Goal: Entertainment & Leisure: Consume media (video, audio)

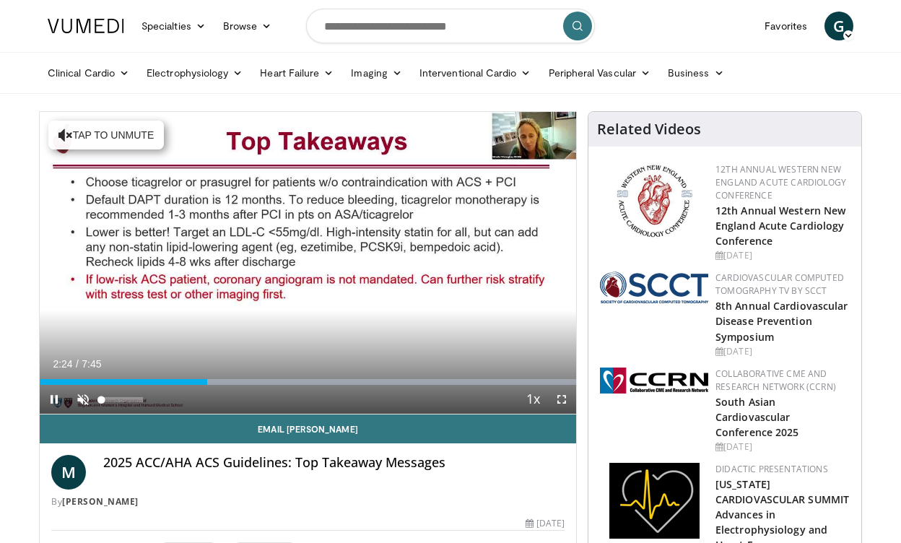
click at [85, 400] on span "Video Player" at bounding box center [83, 399] width 29 height 29
click at [60, 409] on span "Video Player" at bounding box center [54, 399] width 29 height 29
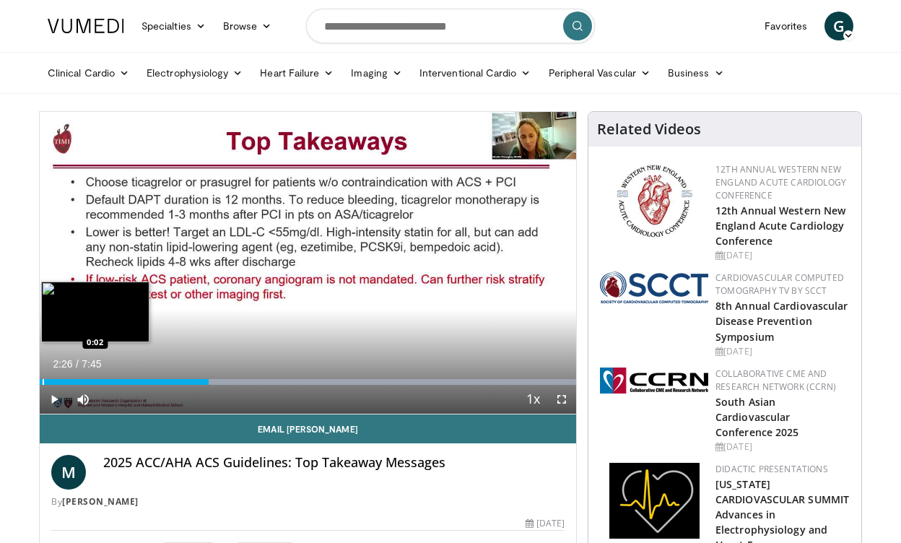
click at [43, 380] on div "Progress Bar" at bounding box center [43, 382] width 1 height 6
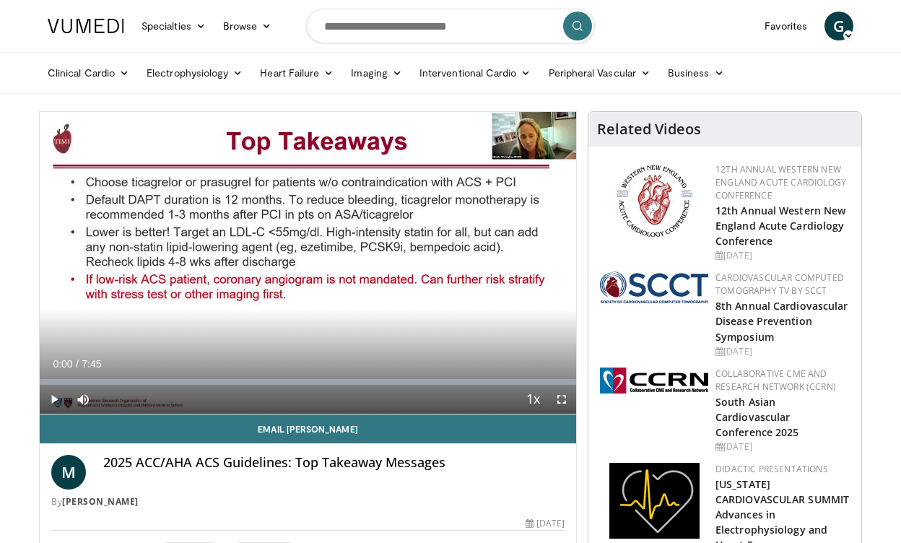
drag, startPoint x: 46, startPoint y: 382, endPoint x: 32, endPoint y: 385, distance: 14.0
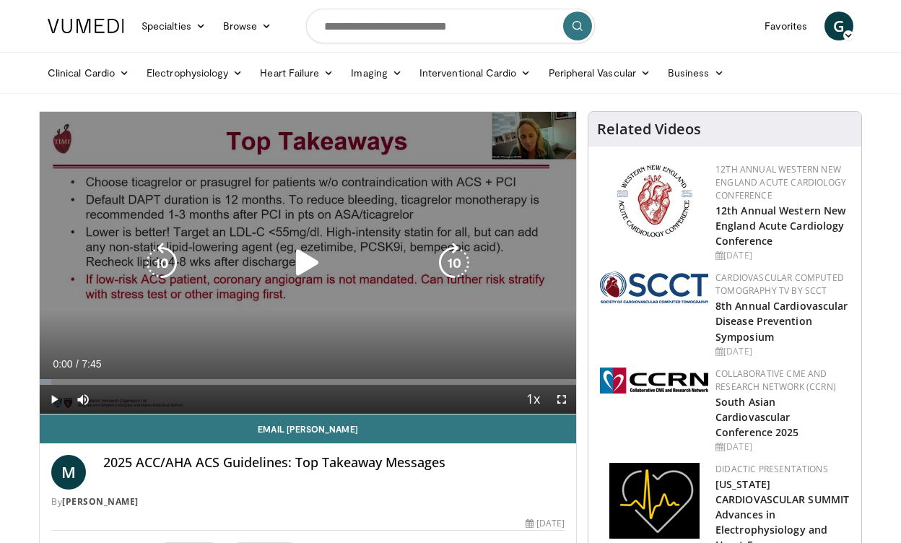
click at [302, 261] on icon "Video Player" at bounding box center [307, 263] width 40 height 40
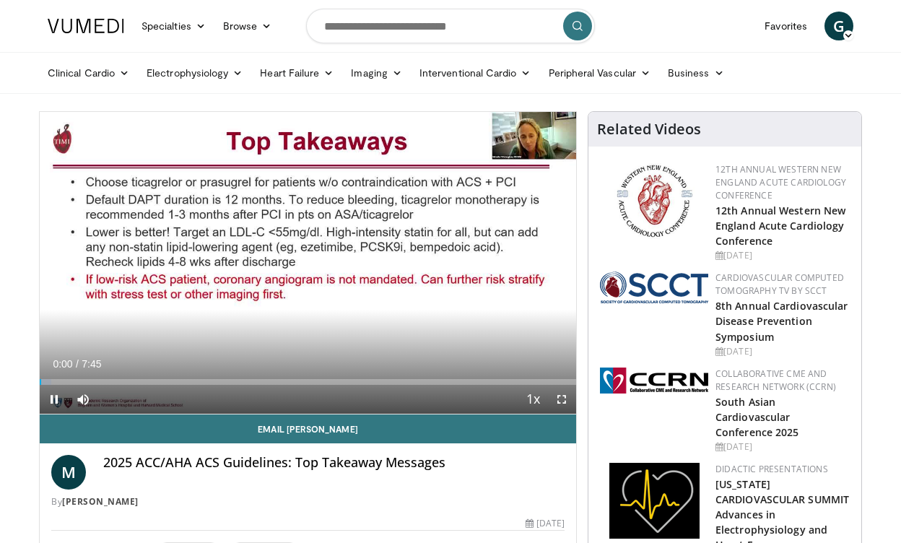
click at [558, 402] on span "Video Player" at bounding box center [561, 399] width 29 height 29
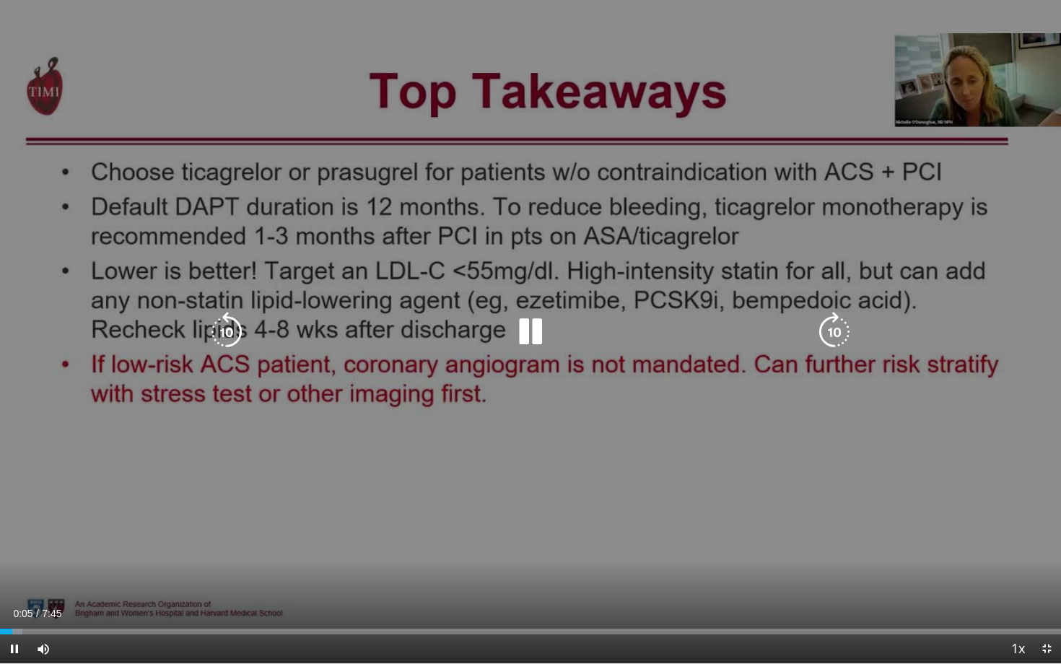
click at [900, 455] on div "10 seconds Tap to unmute" at bounding box center [530, 331] width 1061 height 663
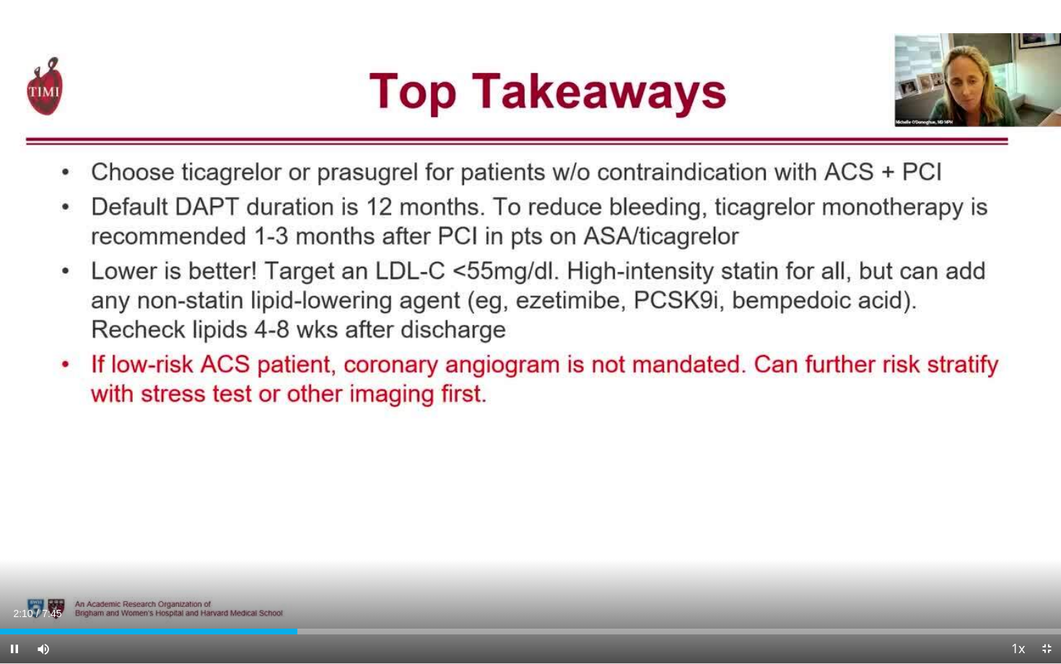
click at [900, 542] on span "Video Player" at bounding box center [1046, 649] width 29 height 29
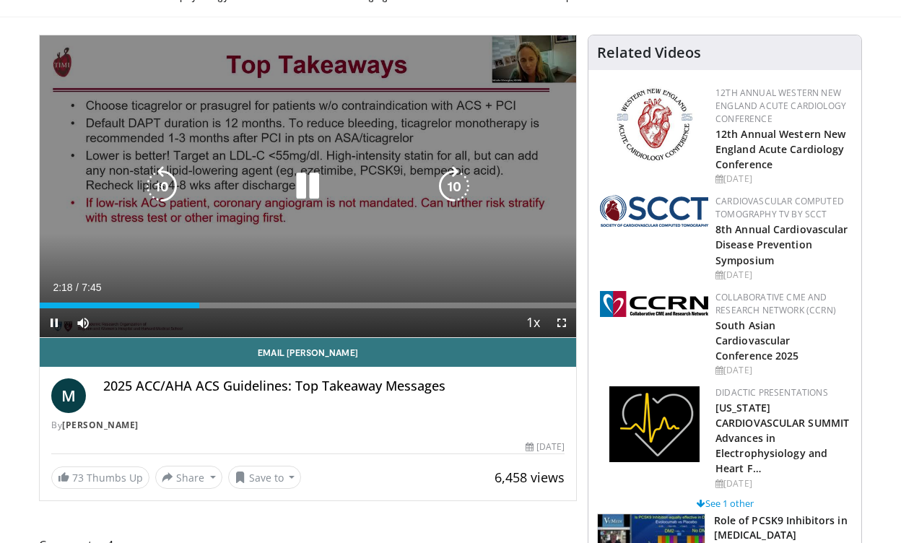
scroll to position [74, 0]
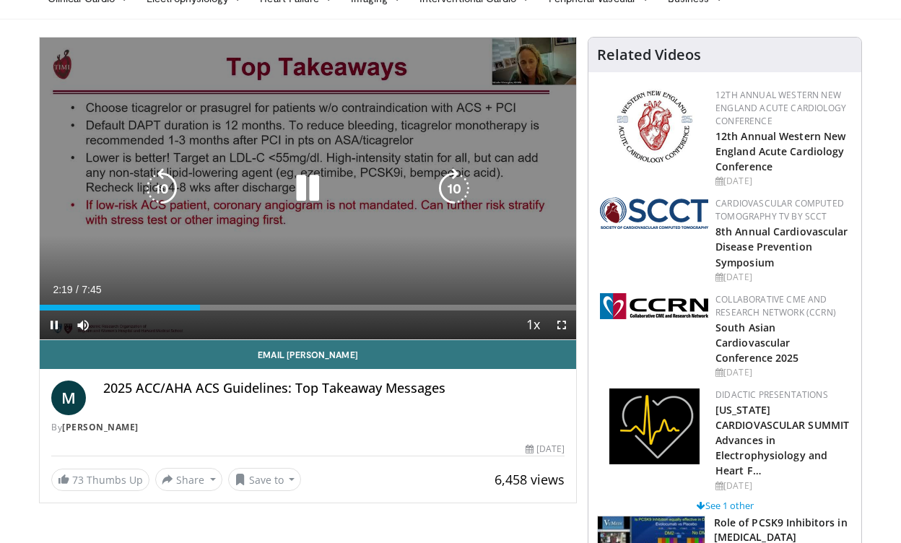
click at [302, 188] on icon "Video Player" at bounding box center [307, 188] width 40 height 40
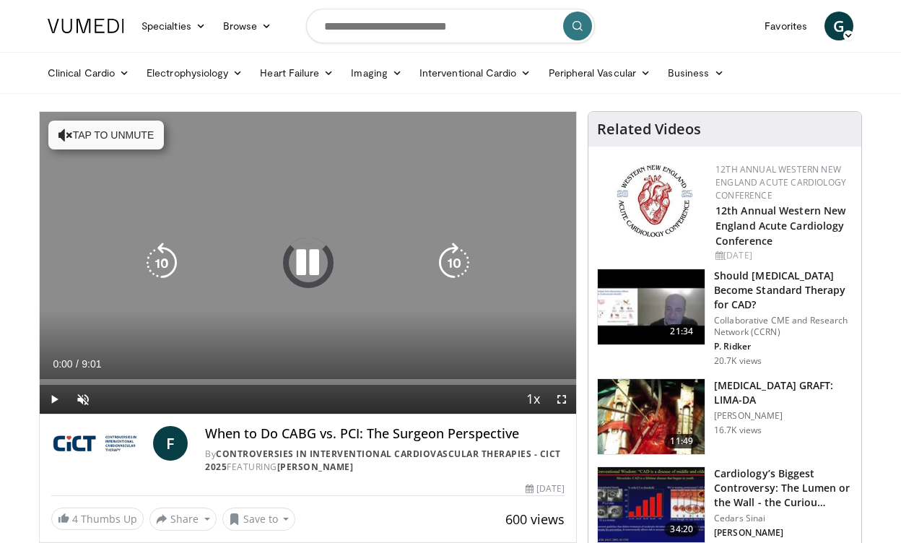
click at [307, 258] on icon "Video Player" at bounding box center [307, 263] width 40 height 40
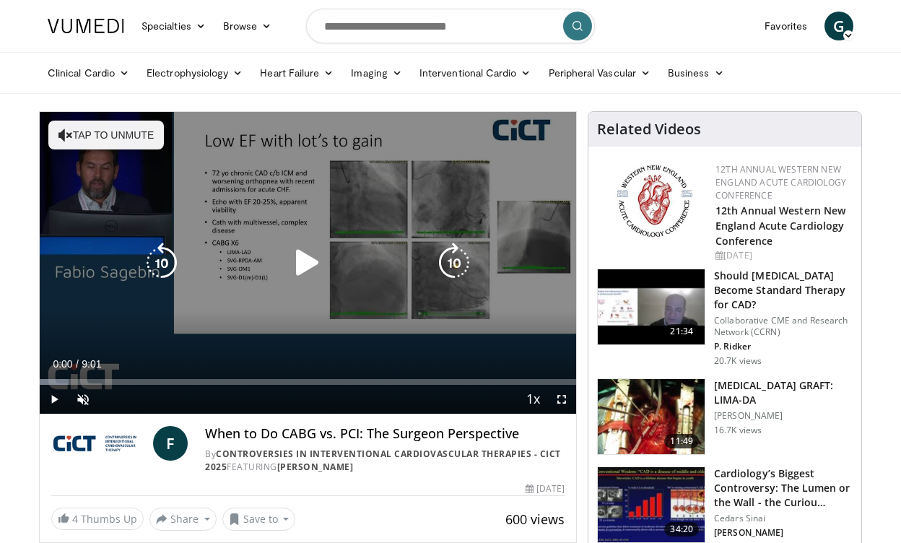
click at [66, 139] on icon "Video Player" at bounding box center [65, 135] width 14 height 14
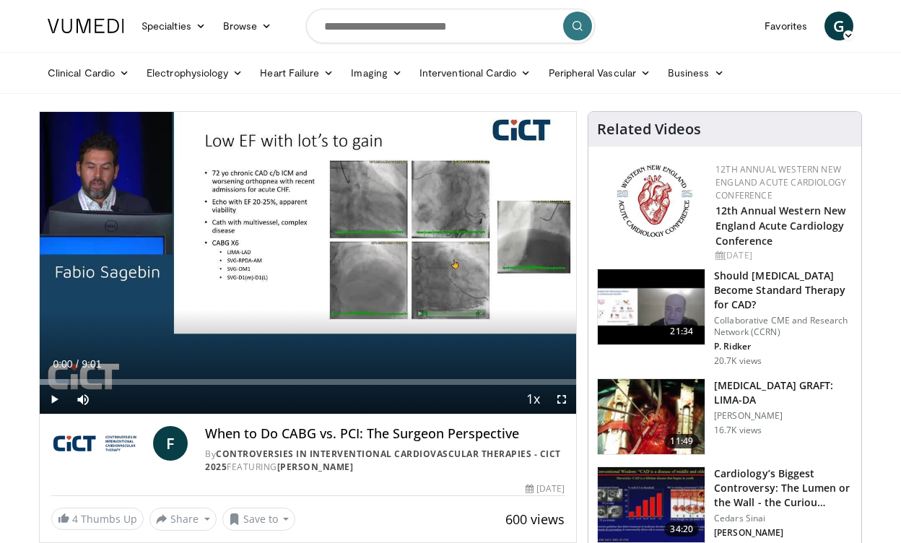
click at [54, 405] on span "Video Player" at bounding box center [54, 399] width 29 height 29
click at [556, 397] on span "Video Player" at bounding box center [561, 399] width 29 height 29
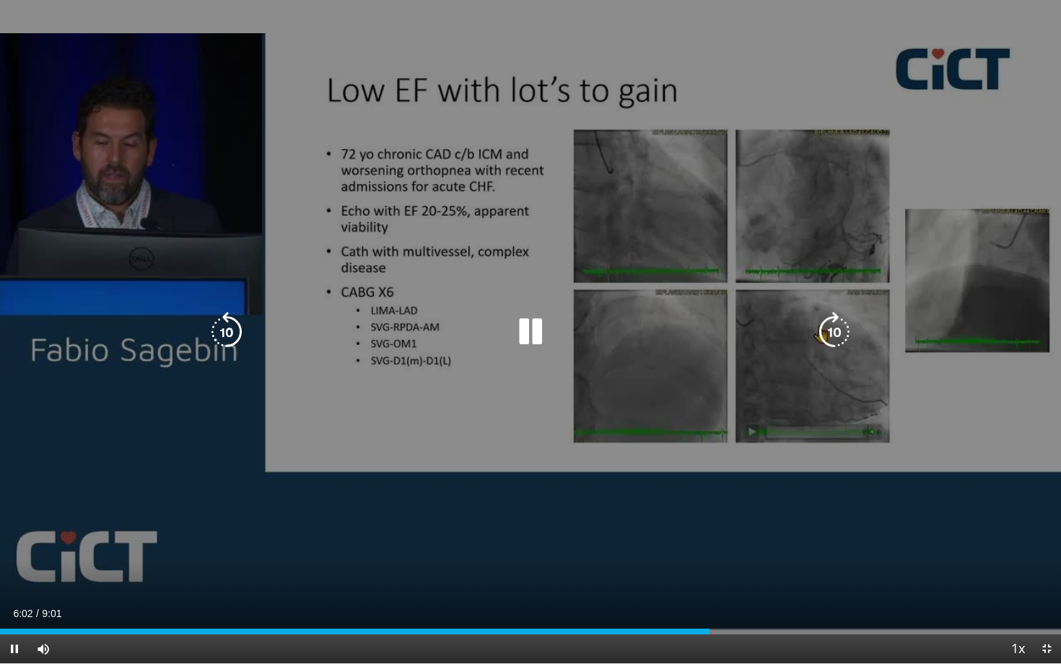
click at [803, 17] on div "10 seconds Tap to unmute" at bounding box center [530, 331] width 1061 height 663
click at [806, 284] on div "10 seconds Tap to unmute" at bounding box center [530, 331] width 1061 height 663
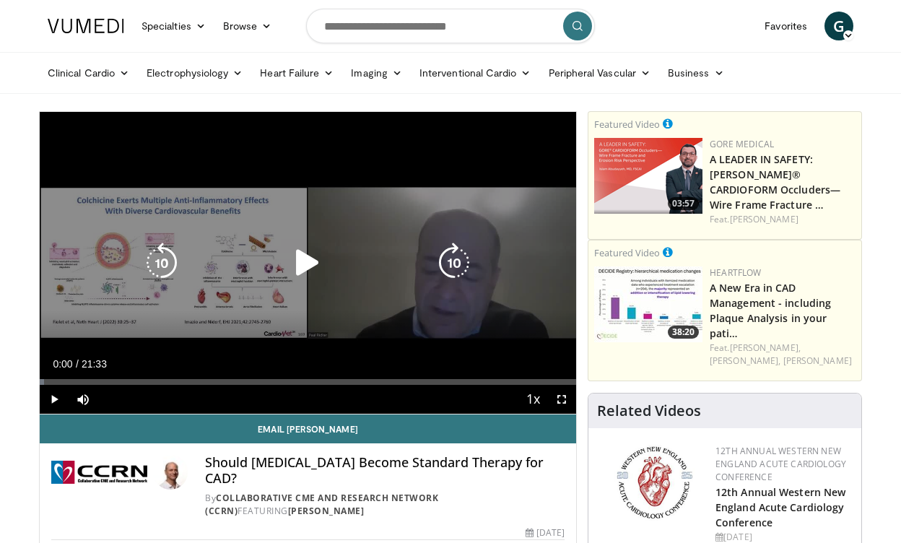
click at [305, 265] on icon "Video Player" at bounding box center [307, 263] width 40 height 40
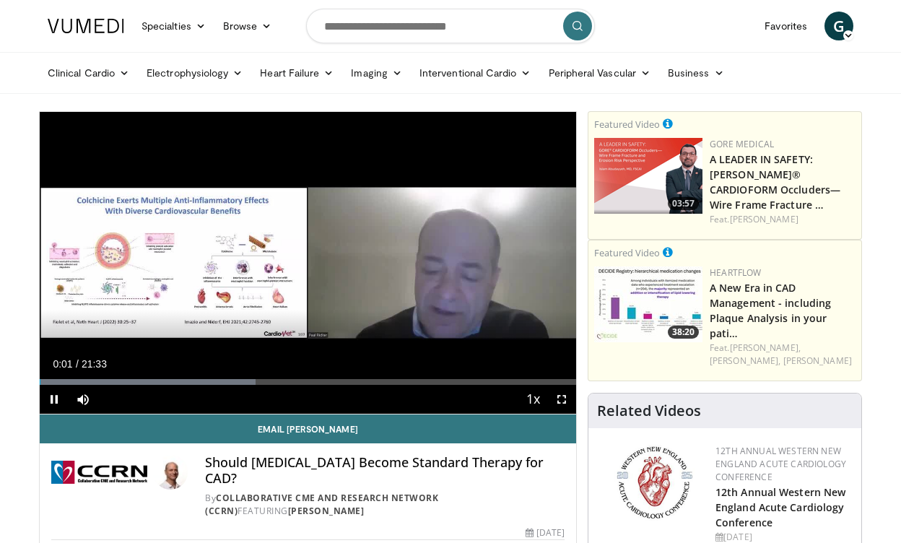
click at [562, 400] on span "Video Player" at bounding box center [561, 399] width 29 height 29
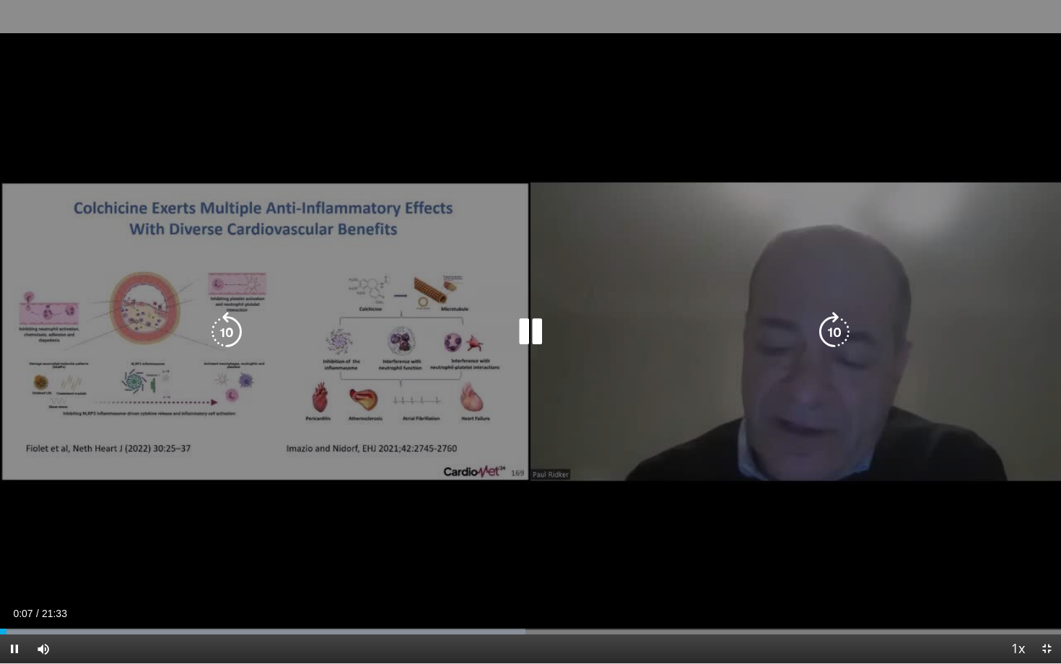
click at [209, 510] on div "10 seconds Tap to unmute" at bounding box center [530, 331] width 1061 height 663
click at [352, 206] on div "10 seconds Tap to unmute" at bounding box center [530, 331] width 1061 height 663
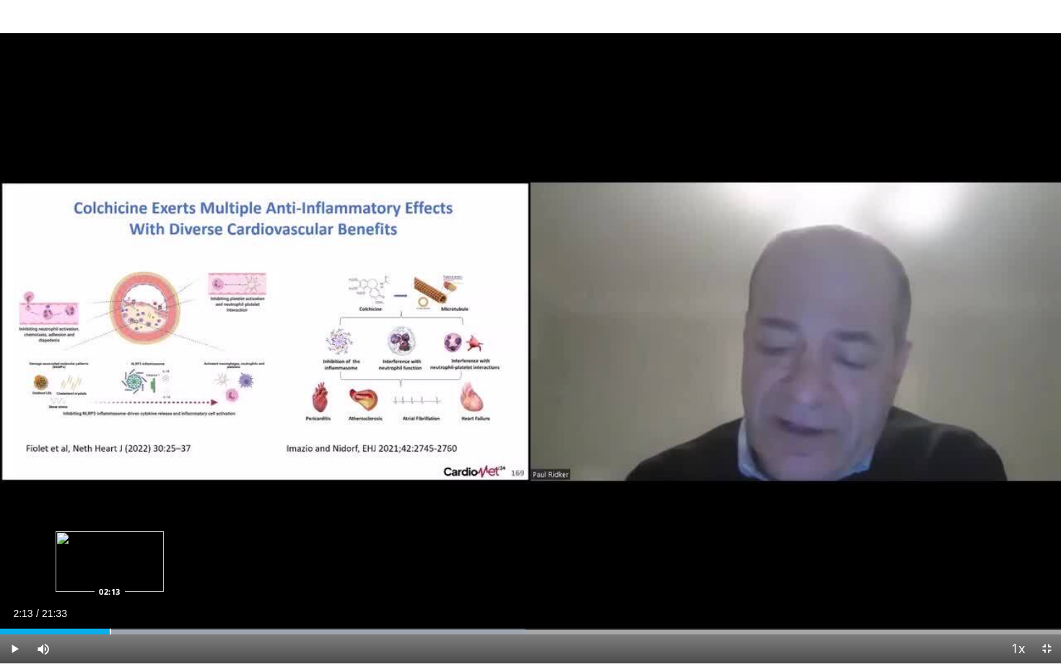
click at [110, 542] on div "Loaded : 49.49% 02:13 02:13" at bounding box center [530, 628] width 1061 height 14
click at [91, 542] on div "Loaded : 57.88% 01:50 01:50" at bounding box center [530, 628] width 1061 height 14
click at [107, 542] on div "Progress Bar" at bounding box center [107, 632] width 1 height 6
click at [119, 542] on div "Progress Bar" at bounding box center [119, 632] width 1 height 6
click at [72, 542] on div "Progress Bar" at bounding box center [72, 632] width 1 height 6
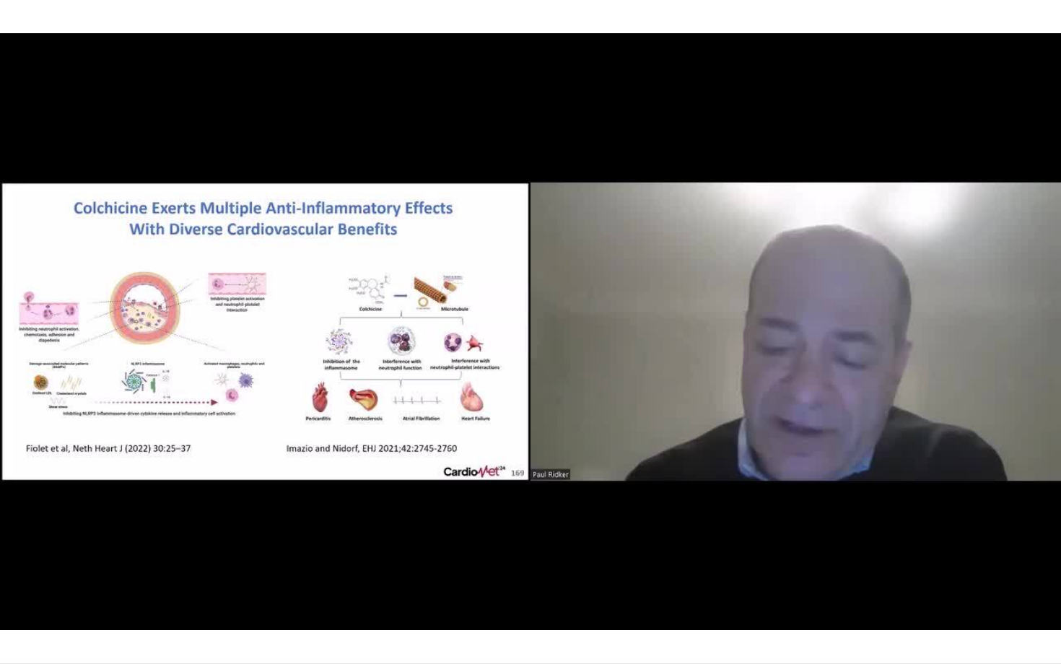
click at [17, 542] on div "10 seconds Tap to unmute" at bounding box center [530, 331] width 1061 height 663
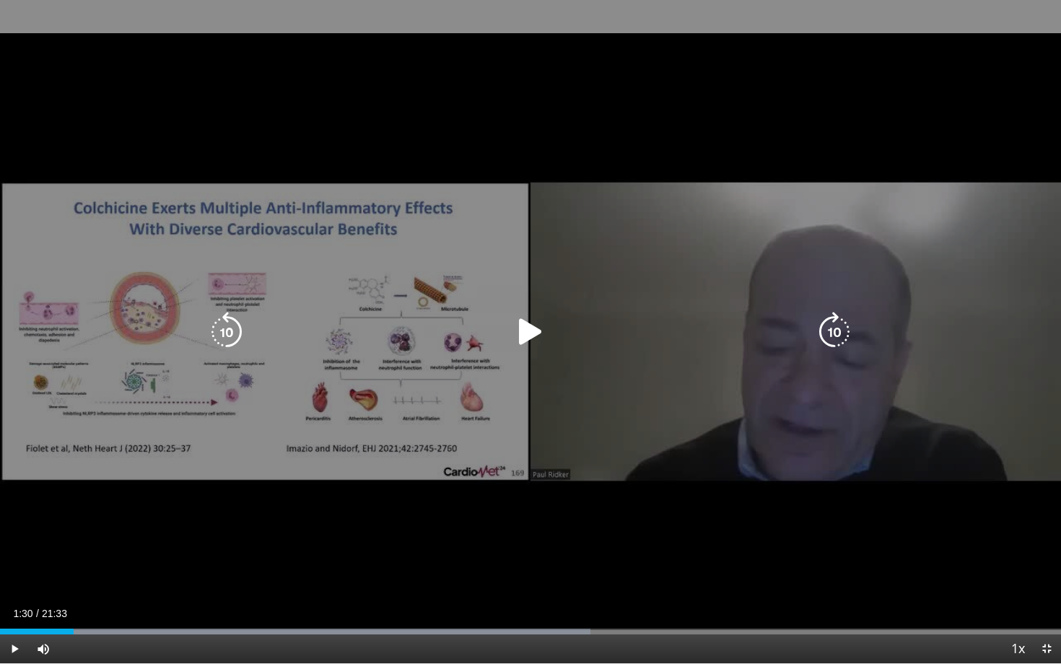
click at [832, 329] on icon "Video Player" at bounding box center [834, 332] width 40 height 40
click at [839, 335] on icon "Video Player" at bounding box center [834, 332] width 40 height 40
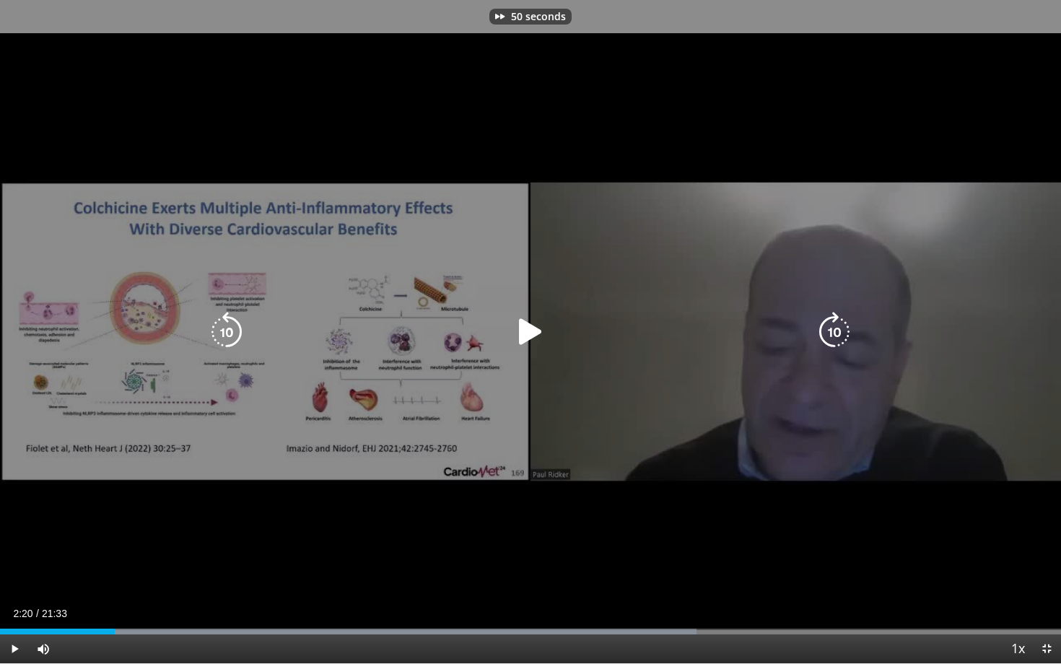
click at [839, 335] on icon "Video Player" at bounding box center [834, 332] width 40 height 40
click at [856, 322] on div "70 seconds Tap to unmute" at bounding box center [530, 331] width 1061 height 663
click at [546, 319] on icon "Video Player" at bounding box center [530, 332] width 40 height 40
click at [842, 339] on icon "Video Player" at bounding box center [834, 332] width 40 height 40
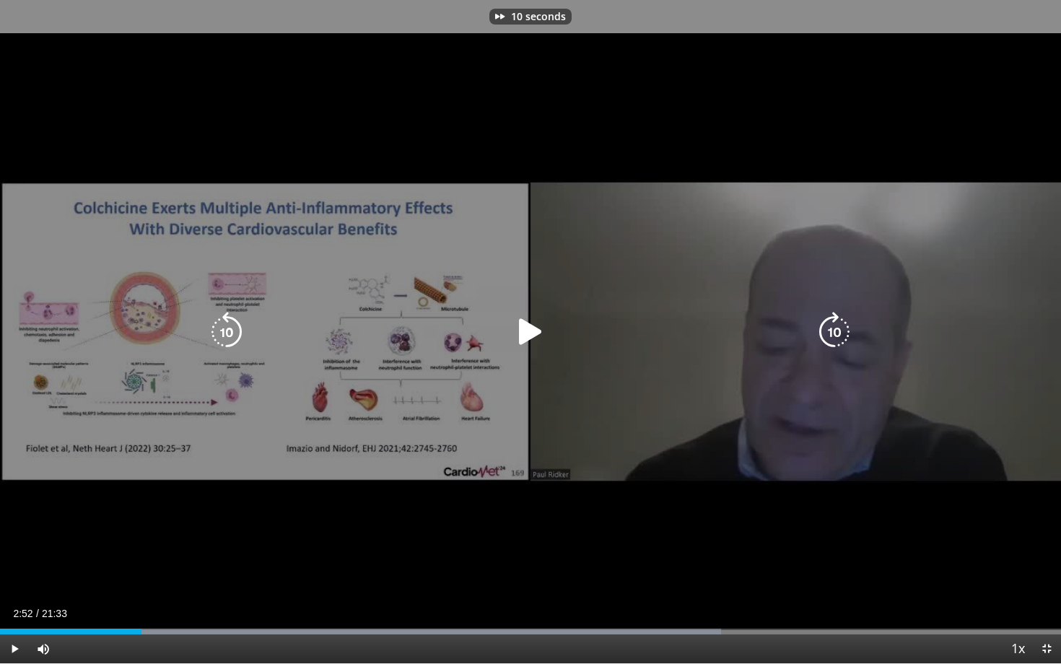
click at [842, 339] on icon "Video Player" at bounding box center [834, 332] width 40 height 40
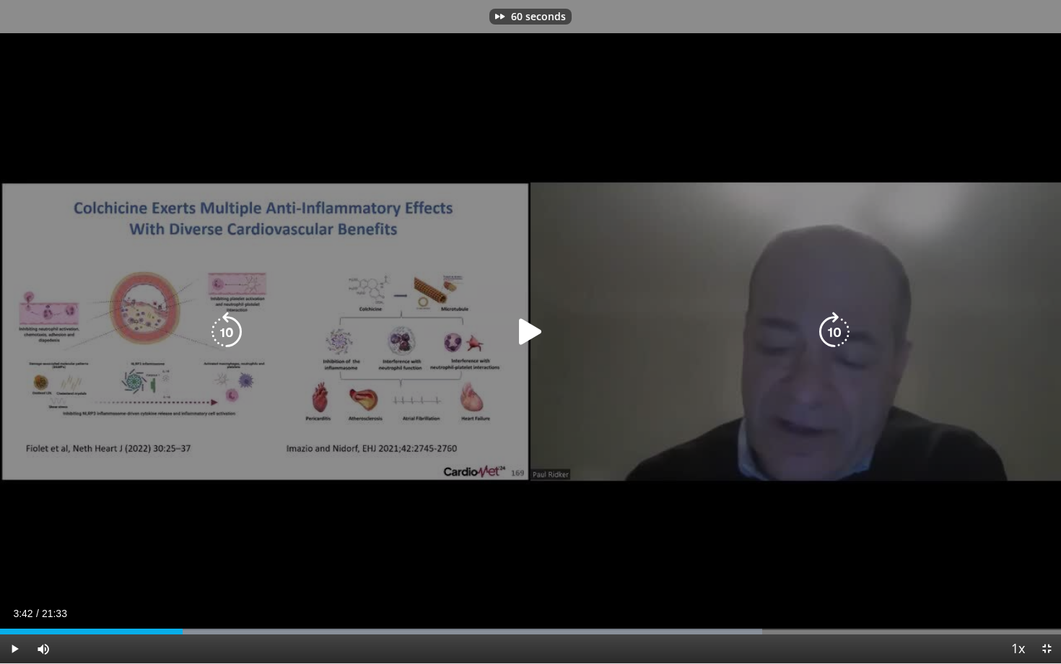
click at [842, 339] on icon "Video Player" at bounding box center [834, 332] width 40 height 40
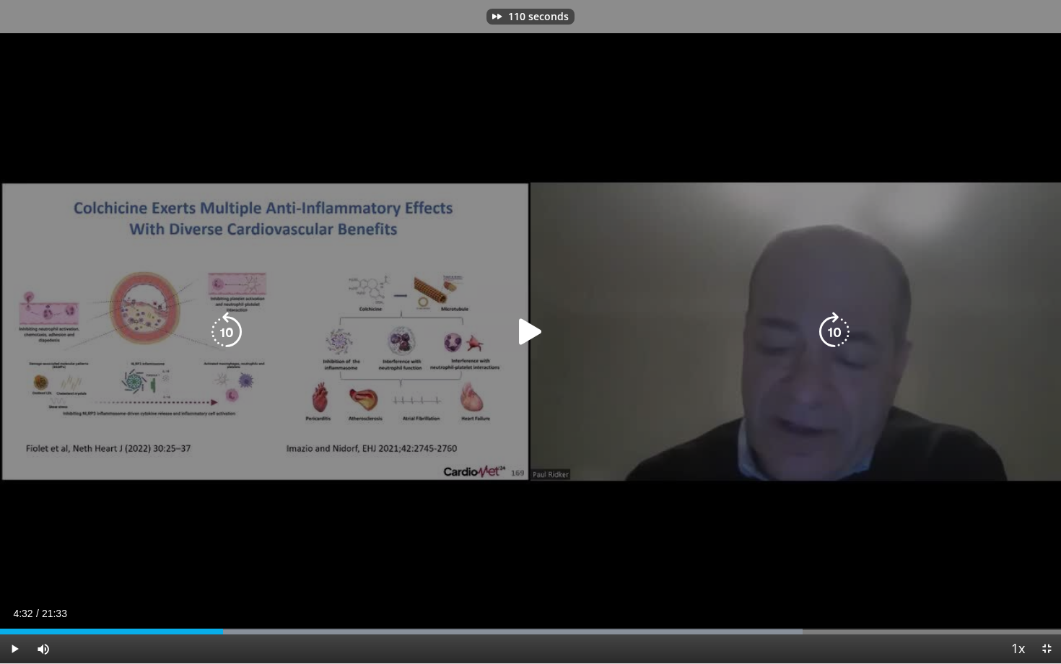
click at [842, 339] on icon "Video Player" at bounding box center [834, 332] width 40 height 40
click at [225, 320] on icon "Video Player" at bounding box center [226, 332] width 40 height 40
click at [524, 313] on icon "Video Player" at bounding box center [530, 332] width 40 height 40
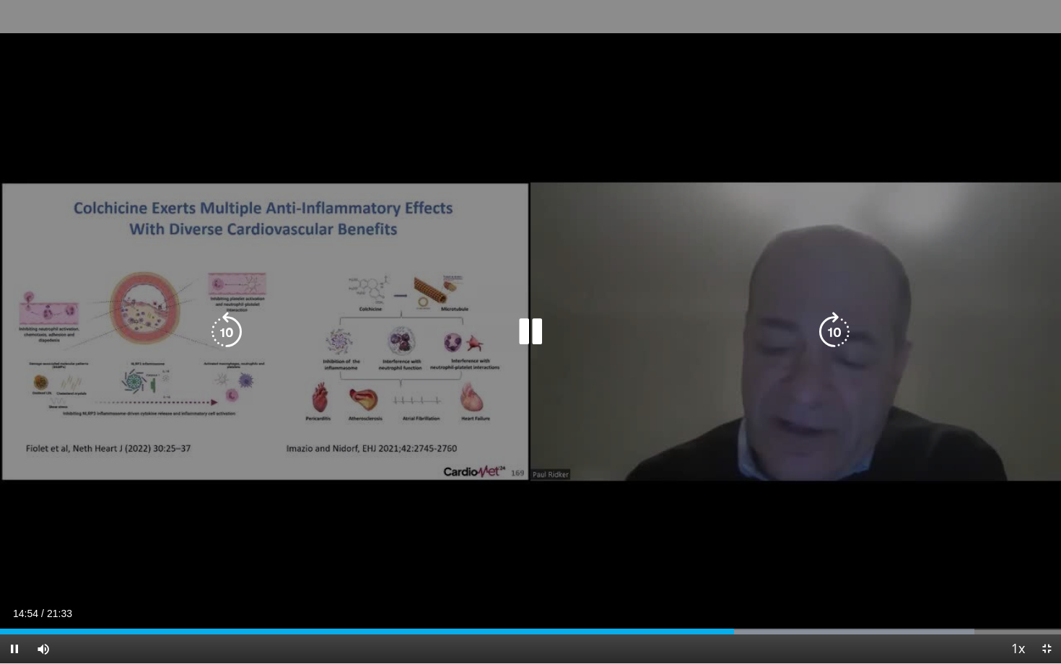
click at [224, 319] on icon "Video Player" at bounding box center [226, 332] width 40 height 40
